Goal: Task Accomplishment & Management: Manage account settings

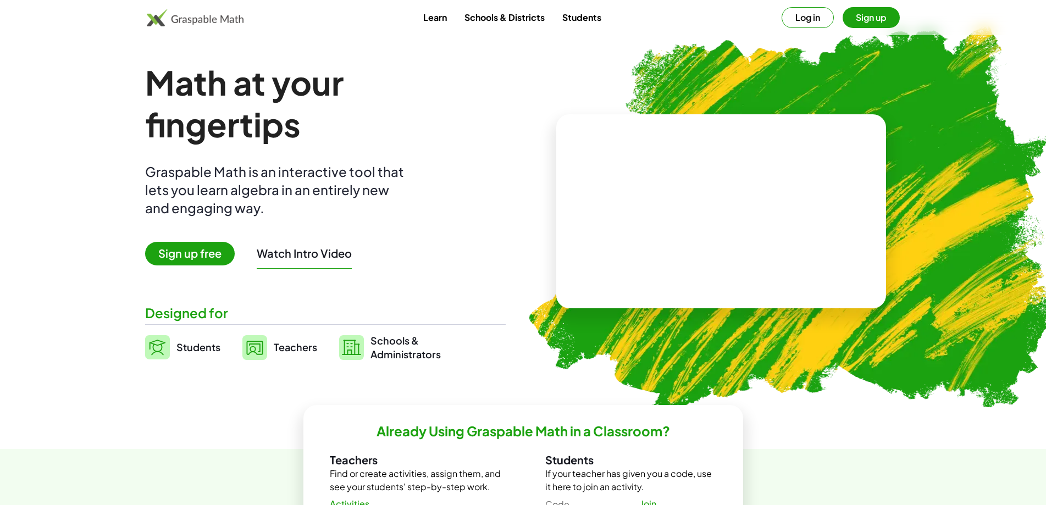
click at [812, 18] on button "Log in" at bounding box center [807, 17] width 52 height 21
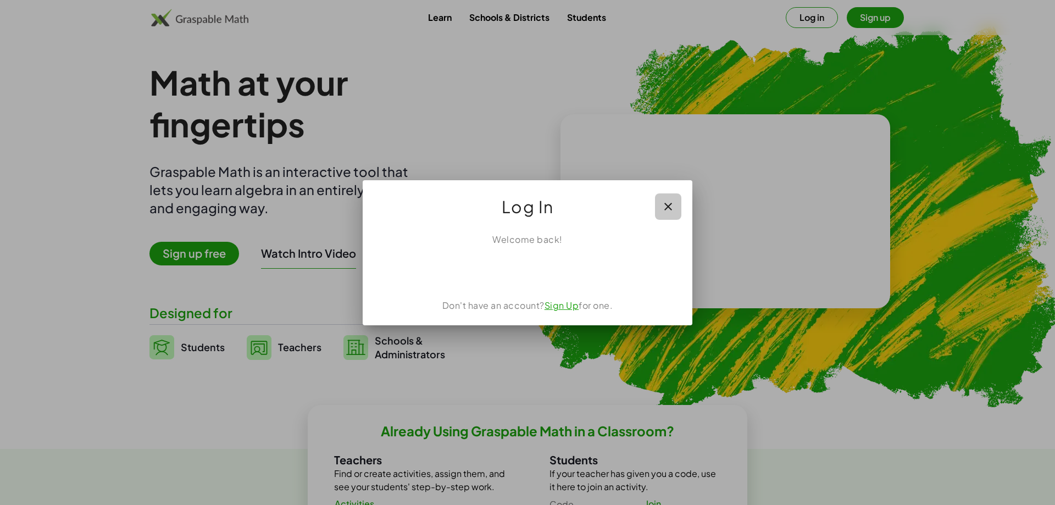
click at [671, 205] on icon "button" at bounding box center [668, 206] width 13 height 13
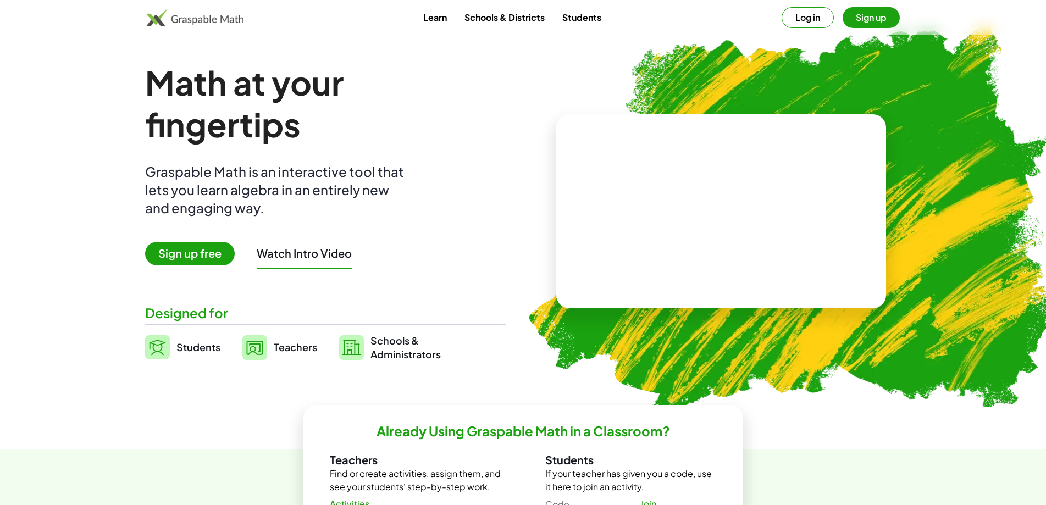
click at [811, 17] on button "Log in" at bounding box center [807, 17] width 52 height 21
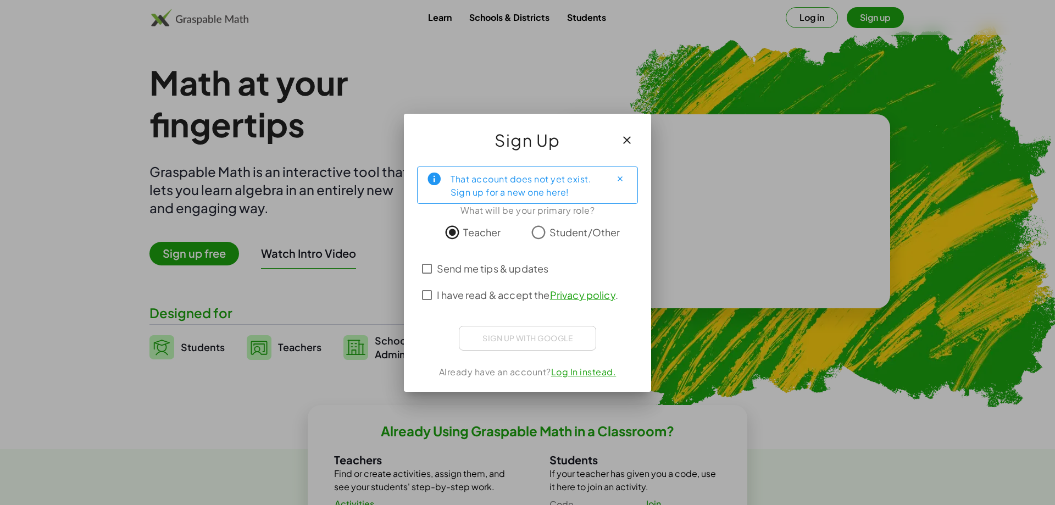
click at [482, 300] on span "I have read & accept the Privacy policy ." at bounding box center [527, 294] width 181 height 15
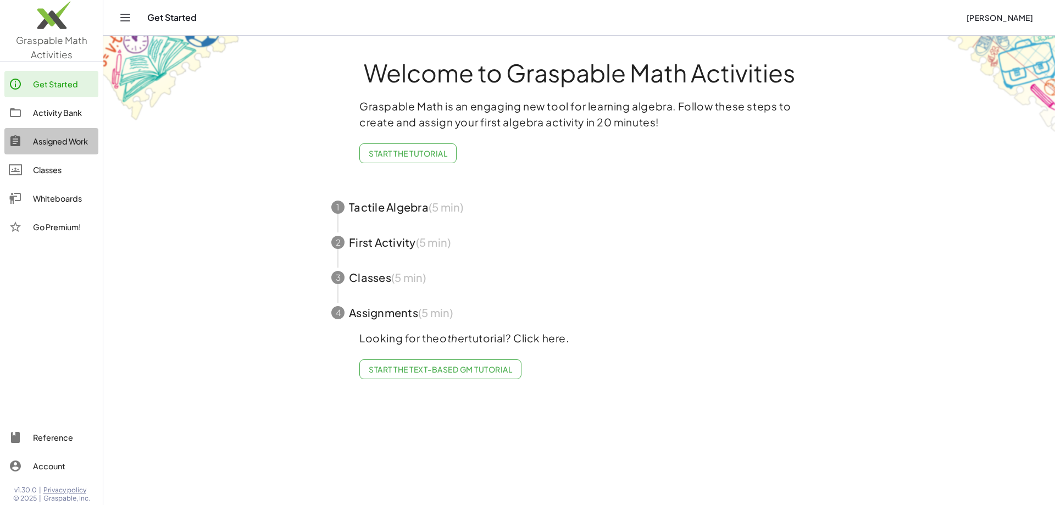
click at [60, 146] on div "Assigned Work" at bounding box center [63, 141] width 61 height 13
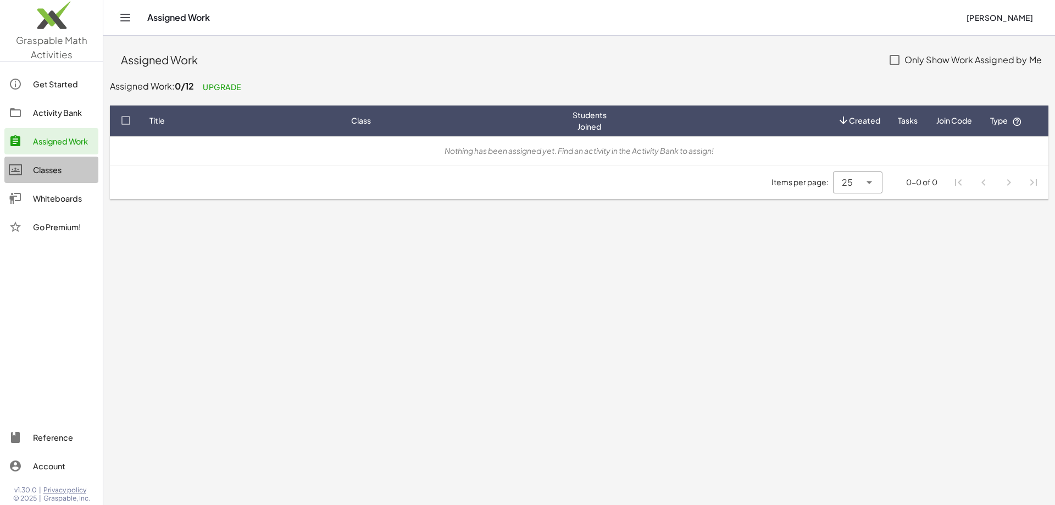
click at [55, 166] on div "Classes" at bounding box center [63, 169] width 61 height 13
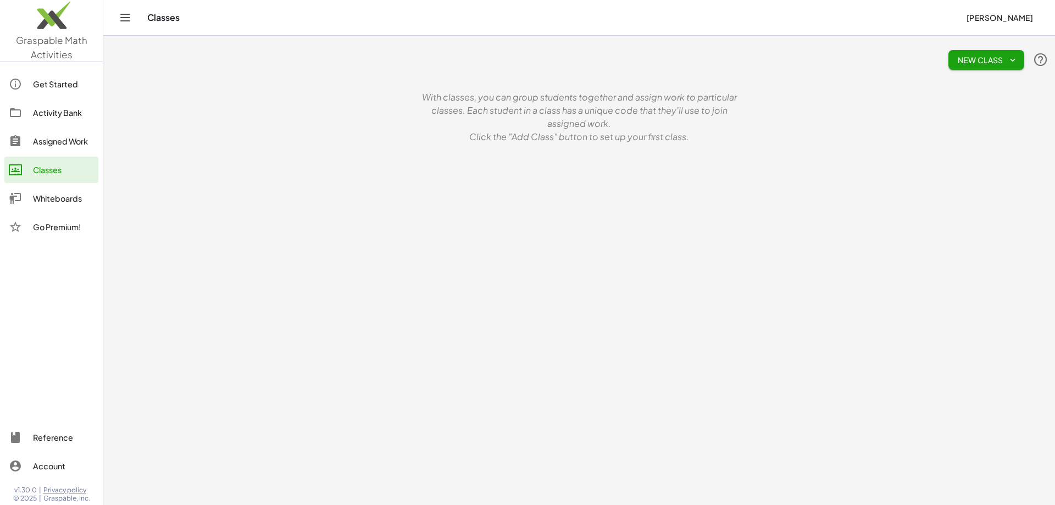
click at [966, 65] on button "New Class" at bounding box center [986, 60] width 76 height 20
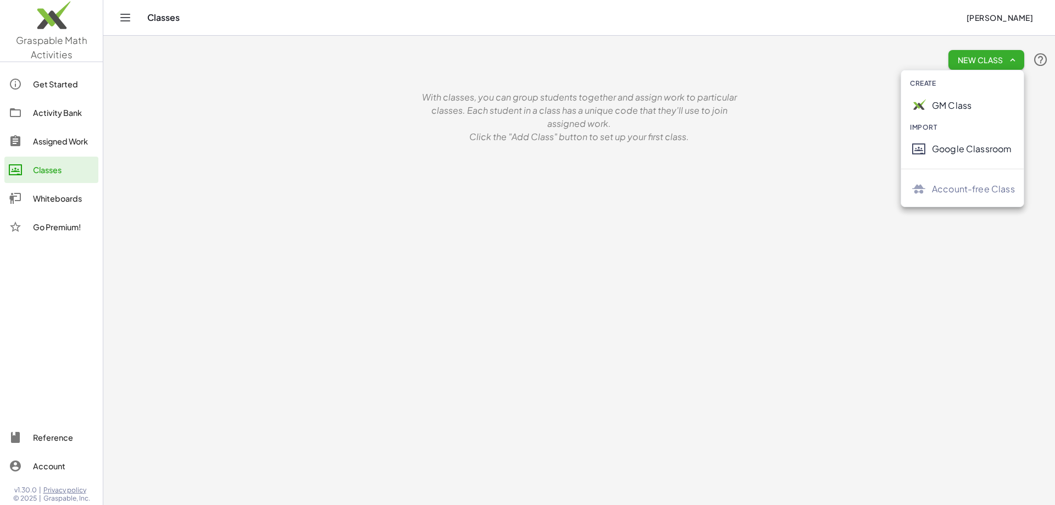
click at [937, 103] on div "GM Class" at bounding box center [973, 105] width 83 height 13
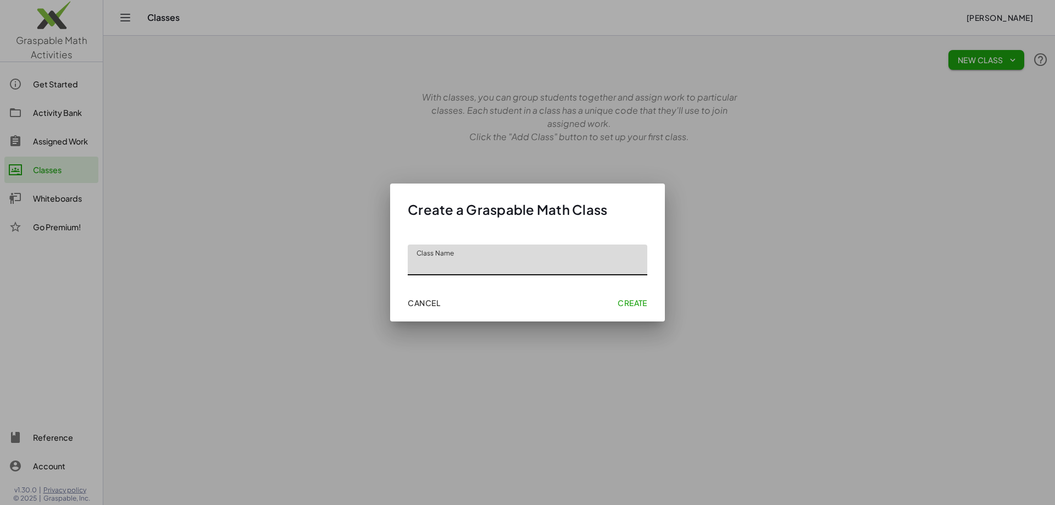
click at [507, 267] on input "Class Name" at bounding box center [528, 260] width 240 height 31
type input "**"
click at [619, 301] on span "Create" at bounding box center [633, 303] width 30 height 10
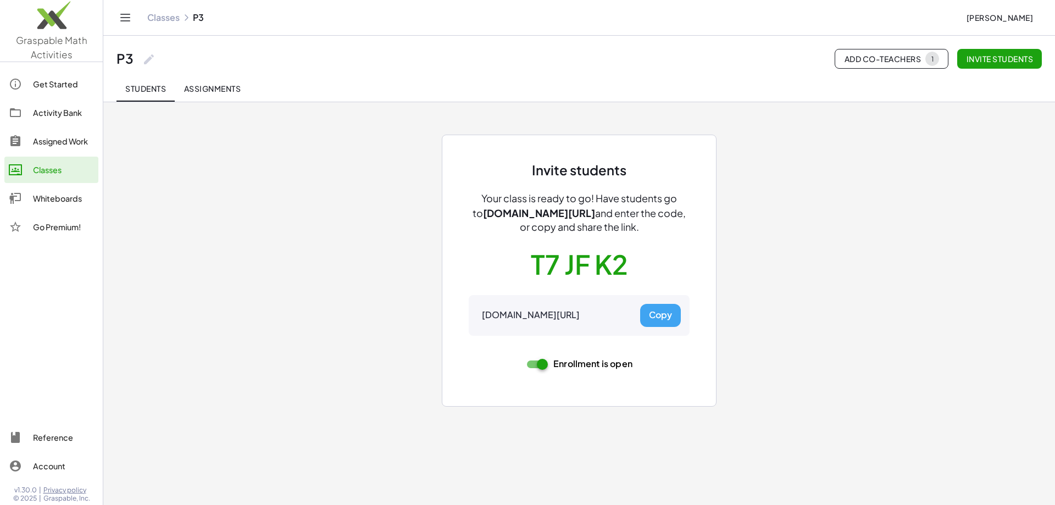
click at [655, 311] on button "Copy" at bounding box center [660, 315] width 41 height 23
click at [60, 39] on img at bounding box center [51, 18] width 103 height 47
